Goal: Task Accomplishment & Management: Manage account settings

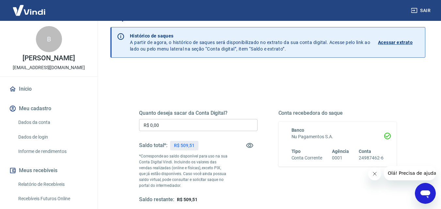
scroll to position [33, 0]
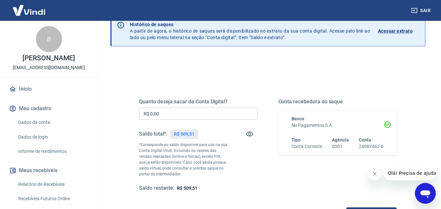
drag, startPoint x: 203, startPoint y: 121, endPoint x: 202, endPoint y: 115, distance: 6.3
click at [203, 121] on div "Quanto deseja sacar da Conta Digital? R$ 0,00 ​ Saldo total*: R$ 509,51 *Corres…" at bounding box center [198, 145] width 119 height 93
click at [202, 113] on input "R$ 0,00" at bounding box center [198, 114] width 119 height 12
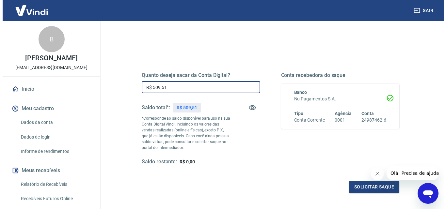
scroll to position [65, 0]
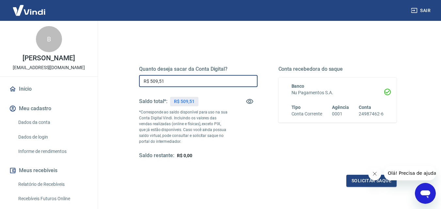
type input "R$ 509,51"
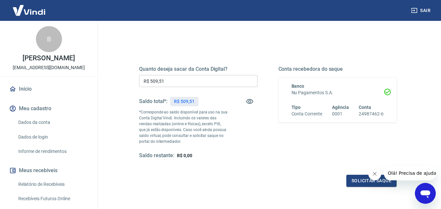
click at [377, 173] on button "Fechar mensagem da empresa" at bounding box center [374, 174] width 13 height 13
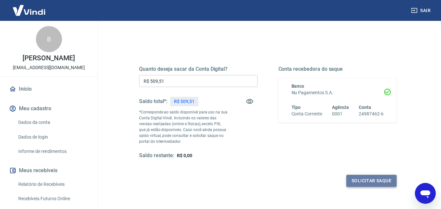
click at [369, 181] on button "Solicitar saque" at bounding box center [372, 181] width 50 height 12
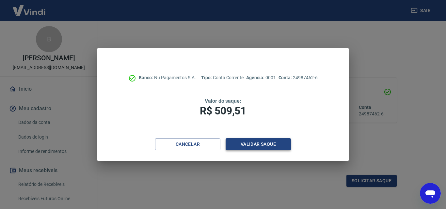
click at [251, 140] on button "Validar saque" at bounding box center [258, 145] width 65 height 12
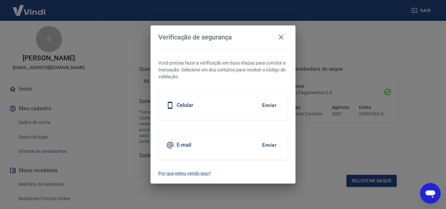
click at [244, 96] on div "Celular Enviar" at bounding box center [222, 105] width 129 height 29
click at [277, 106] on button "Enviar" at bounding box center [269, 106] width 21 height 14
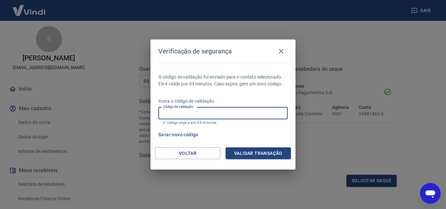
click at [275, 116] on input "Código de validação" at bounding box center [222, 113] width 129 height 12
type input "753800"
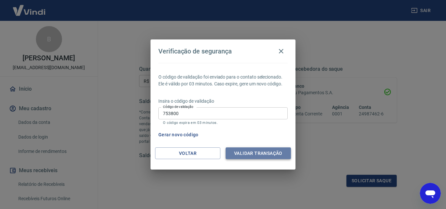
click at [272, 150] on button "Validar transação" at bounding box center [258, 154] width 65 height 12
